Goal: Information Seeking & Learning: Learn about a topic

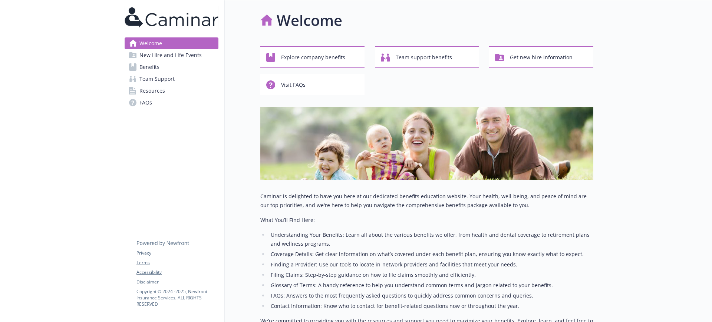
click at [181, 80] on link "Team Support" at bounding box center [172, 79] width 94 height 12
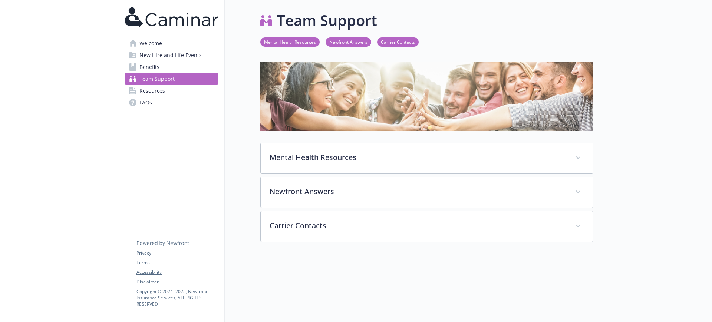
click at [153, 64] on span "Benefits" at bounding box center [149, 67] width 20 height 12
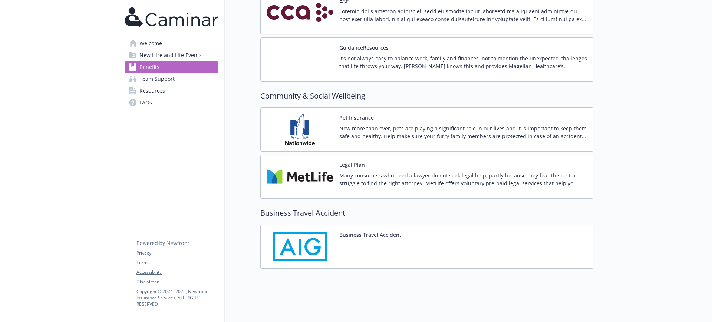
scroll to position [1248, 0]
click at [152, 82] on span "Team Support" at bounding box center [156, 79] width 35 height 12
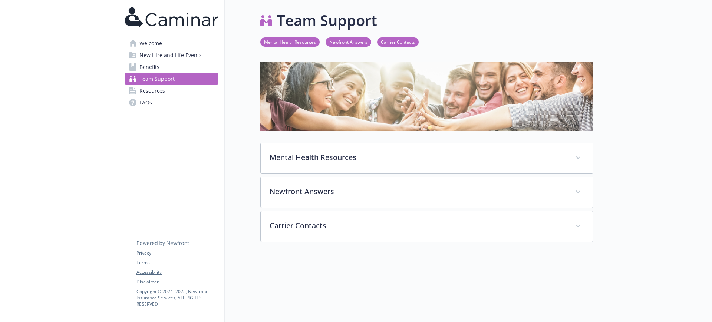
click at [153, 44] on span "Welcome" at bounding box center [150, 43] width 23 height 12
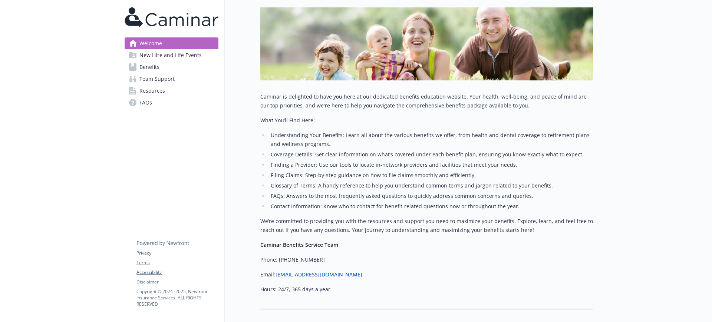
scroll to position [148, 0]
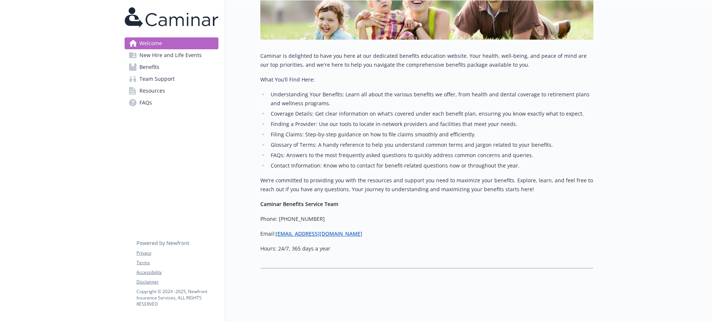
click at [192, 51] on span "New Hire and Life Events" at bounding box center [170, 55] width 62 height 12
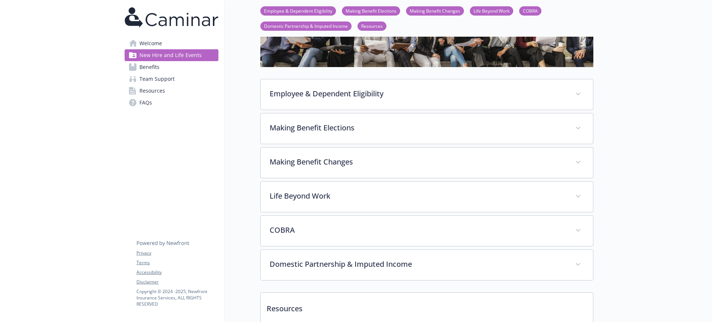
scroll to position [53, 0]
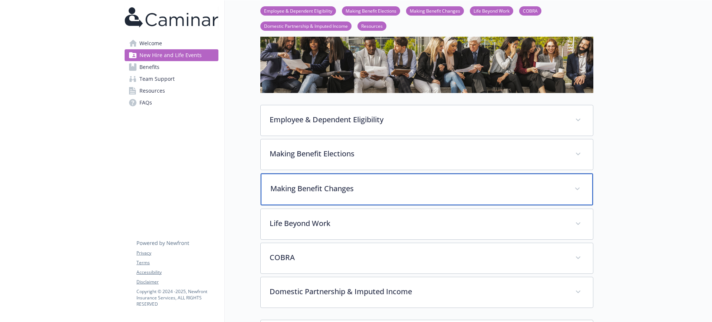
click at [342, 186] on p "Making Benefit Changes" at bounding box center [417, 188] width 295 height 11
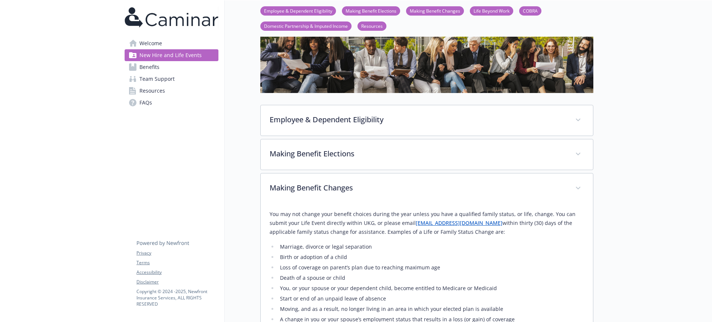
click at [154, 68] on span "Benefits" at bounding box center [149, 67] width 20 height 12
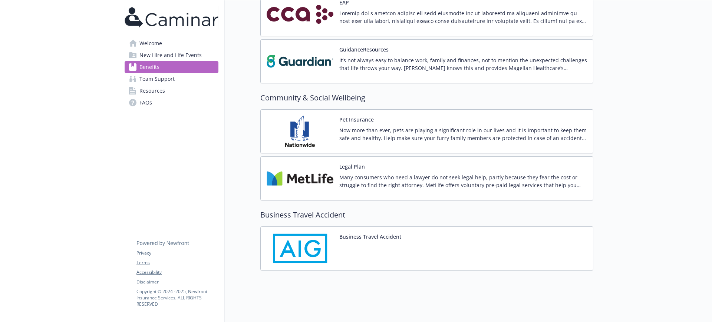
scroll to position [1248, 0]
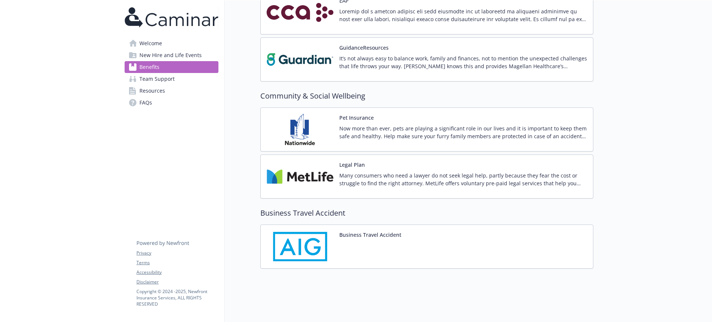
click at [163, 80] on span "Team Support" at bounding box center [156, 79] width 35 height 12
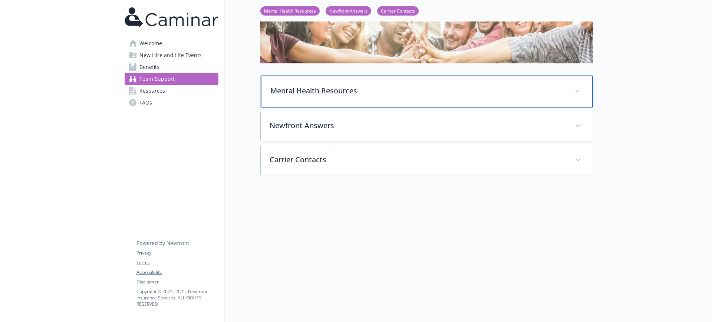
click at [382, 92] on div "Mental Health Resources" at bounding box center [427, 92] width 332 height 32
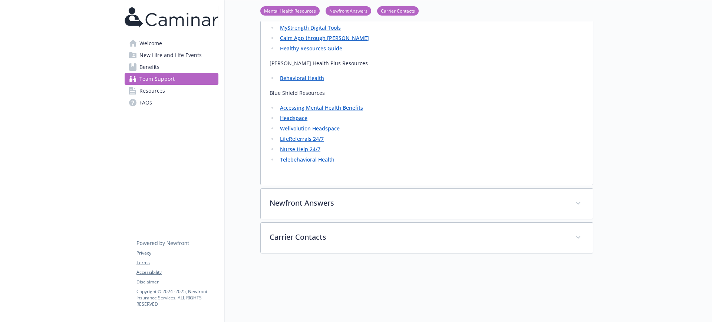
scroll to position [1180, 0]
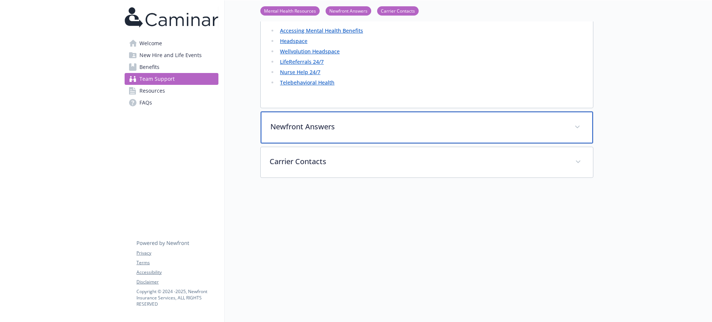
click at [337, 125] on div "Newfront Answers" at bounding box center [427, 128] width 332 height 32
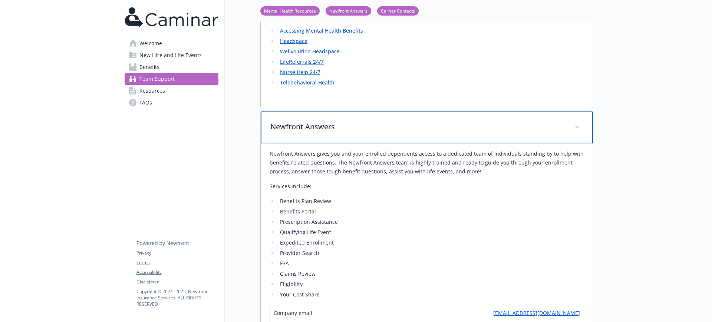
scroll to position [1366, 0]
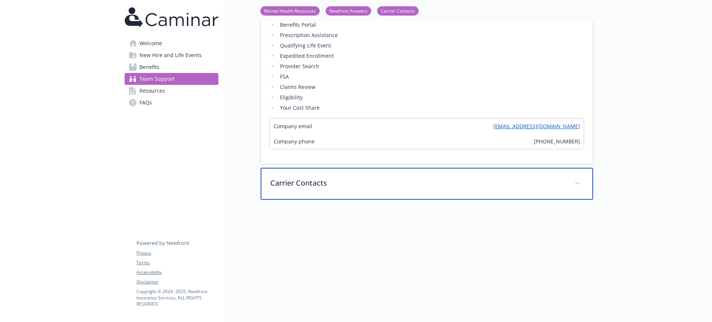
click at [311, 178] on p "Carrier Contacts" at bounding box center [417, 183] width 295 height 11
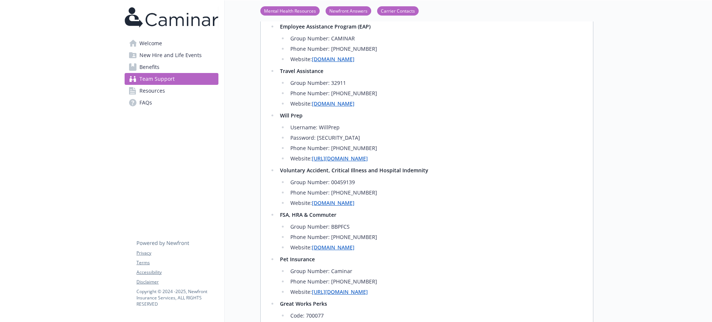
scroll to position [1968, 0]
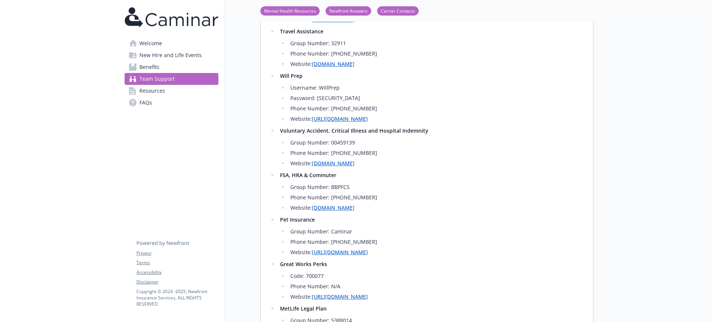
click at [154, 62] on span "Benefits" at bounding box center [149, 67] width 20 height 12
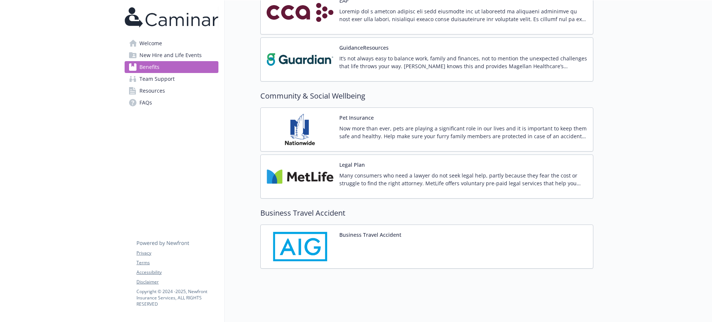
click at [163, 55] on span "New Hire and Life Events" at bounding box center [170, 55] width 62 height 12
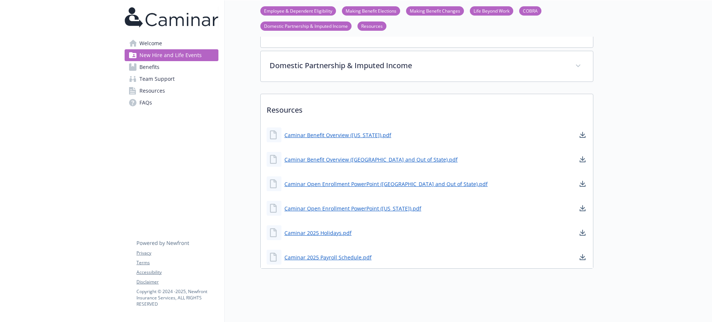
click at [166, 42] on link "Welcome" at bounding box center [172, 43] width 94 height 12
